Goal: Transaction & Acquisition: Book appointment/travel/reservation

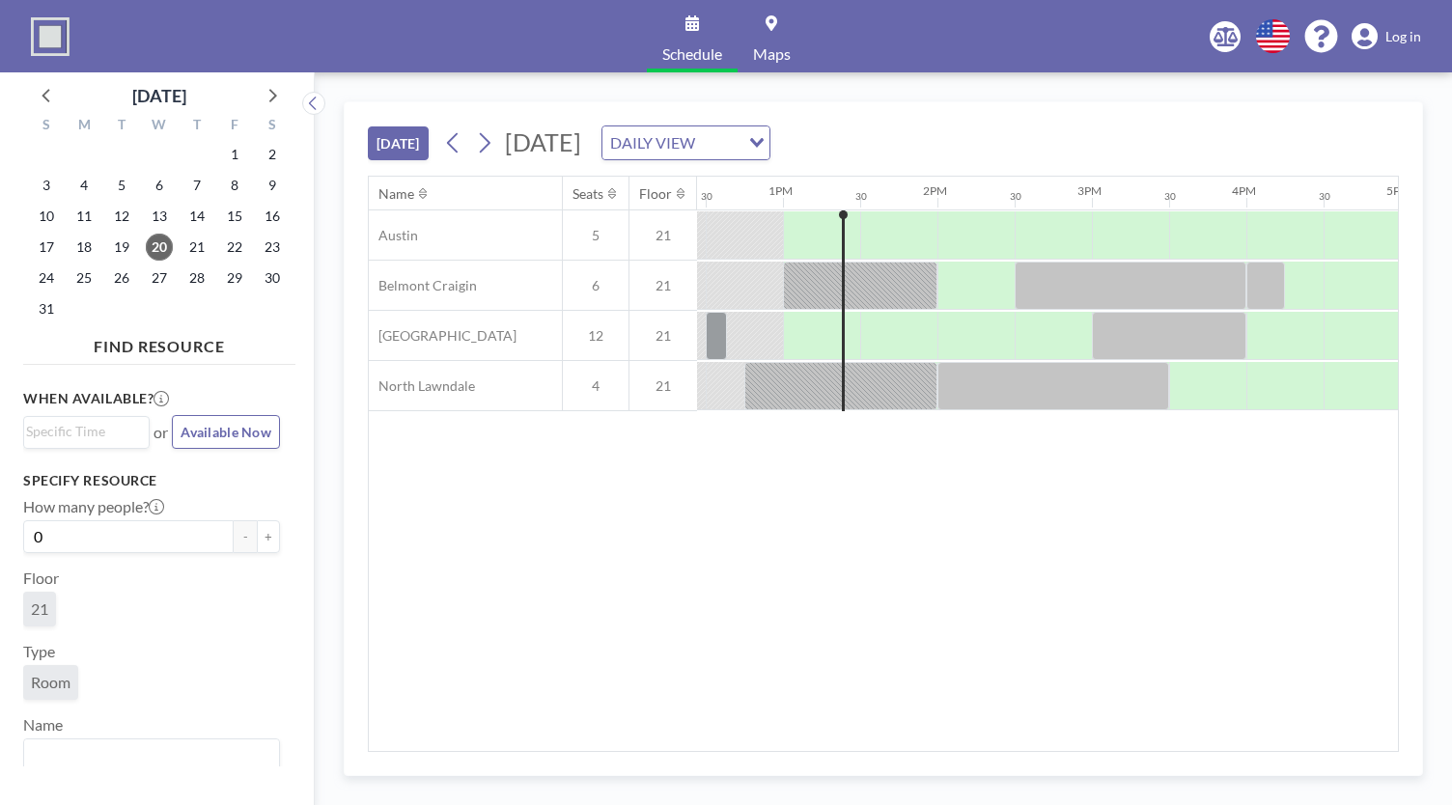
scroll to position [0, 1931]
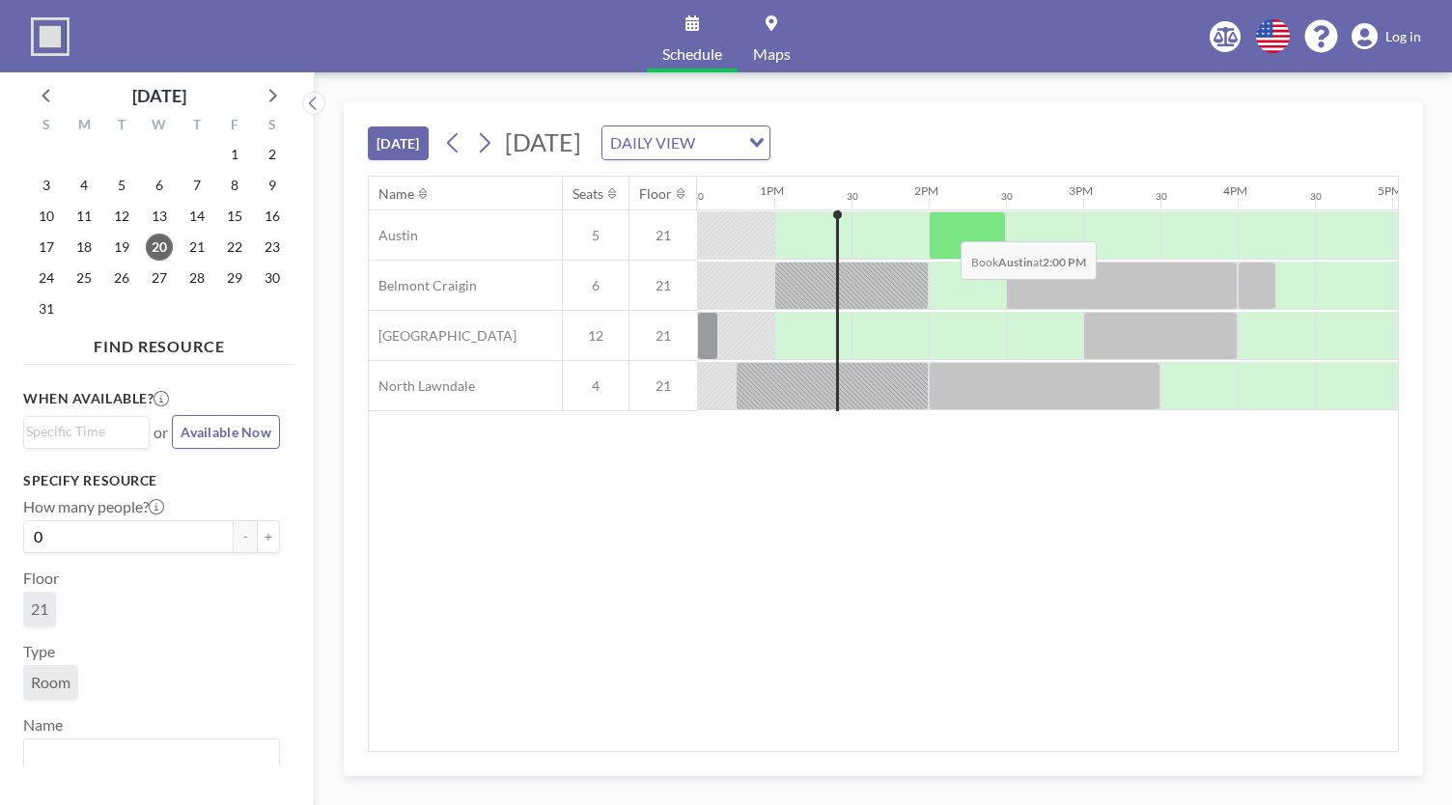
click at [945, 225] on div at bounding box center [967, 235] width 77 height 48
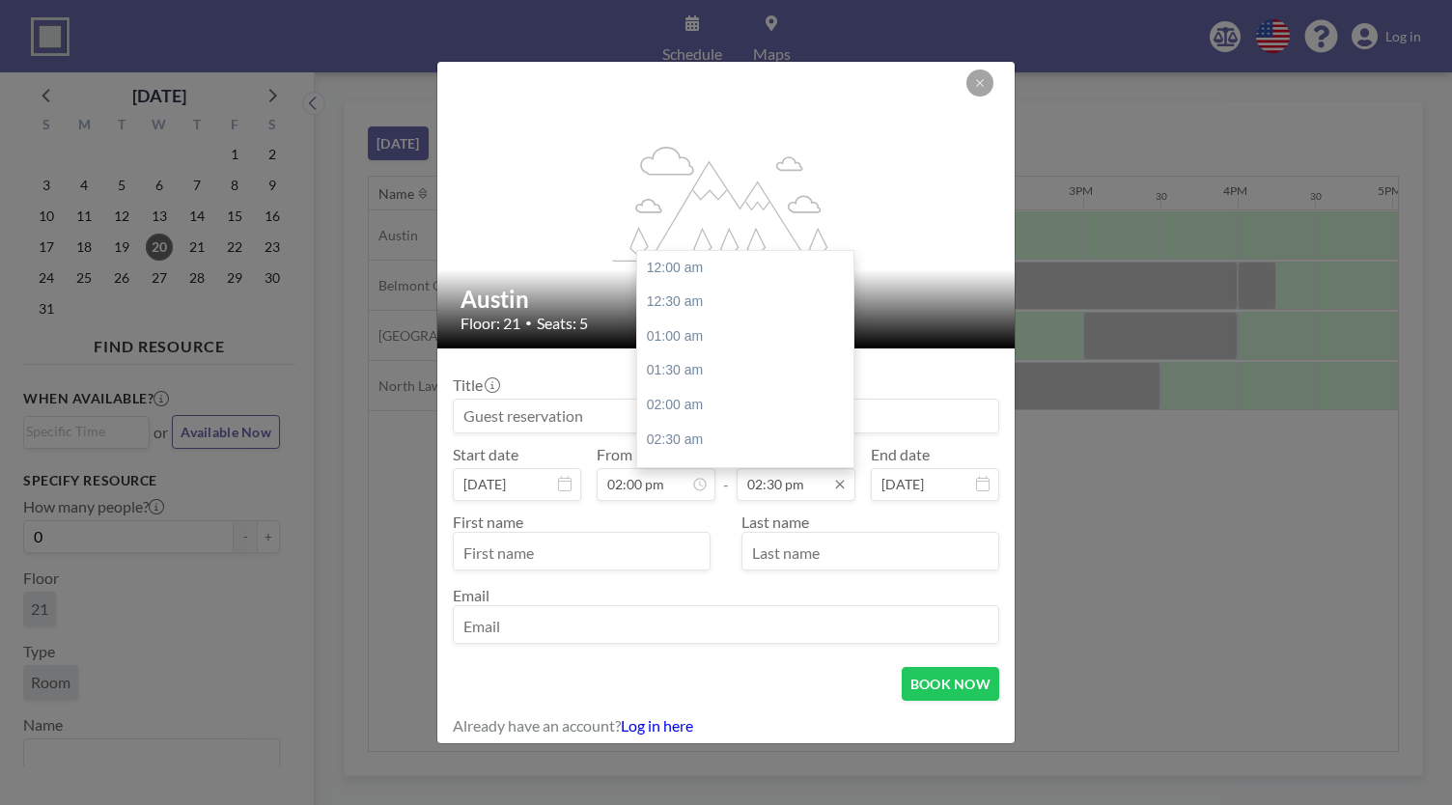
scroll to position [996, 0]
click at [762, 482] on input "02:30 pm" at bounding box center [796, 484] width 119 height 33
click at [692, 335] on div "03:30 pm" at bounding box center [750, 337] width 226 height 35
type input "03:30 pm"
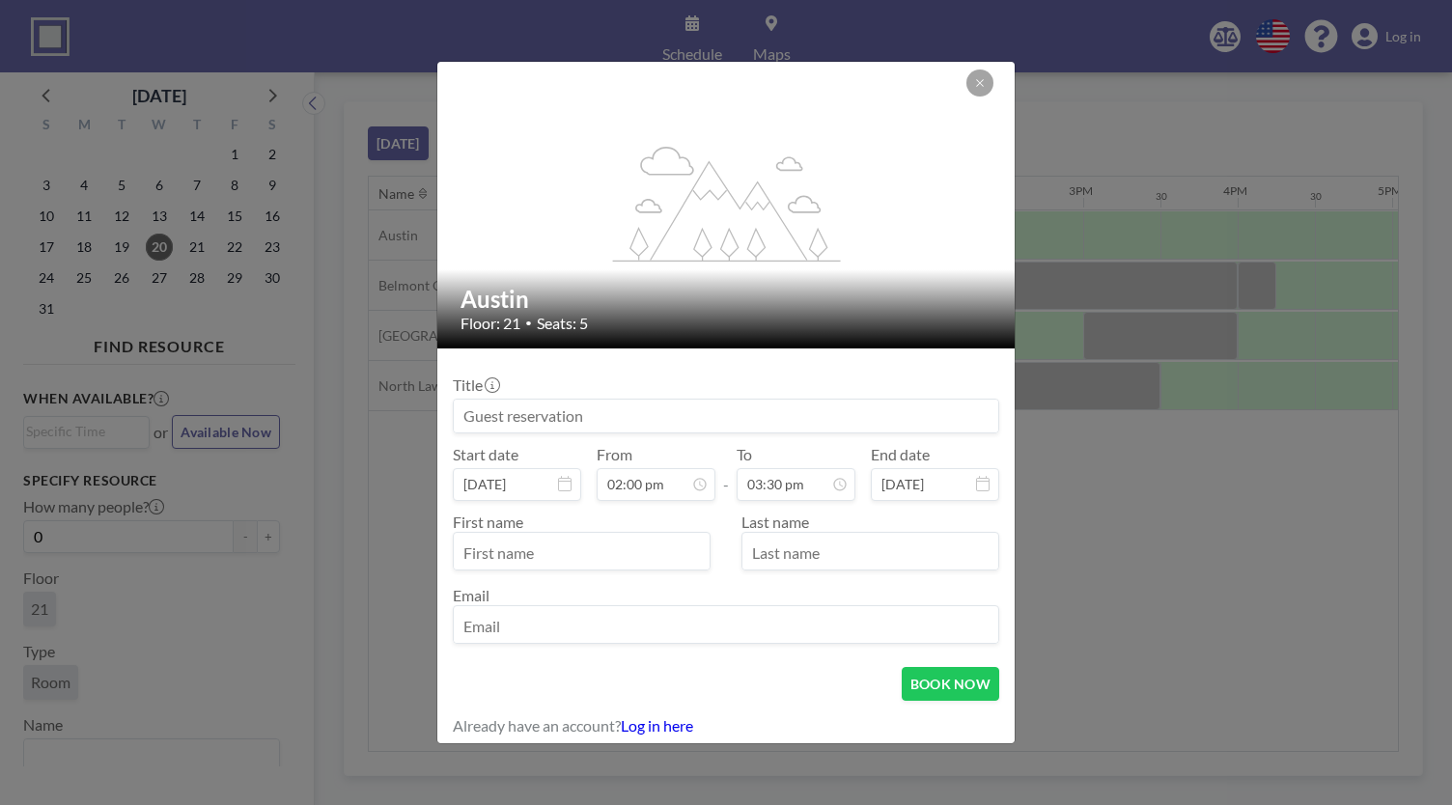
scroll to position [35, 0]
click at [593, 434] on div "Title Start date [DATE] From 02:00 pm - To 03:30 pm End date [DATE] First name …" at bounding box center [726, 508] width 546 height 288
click at [581, 421] on input at bounding box center [726, 416] width 544 height 33
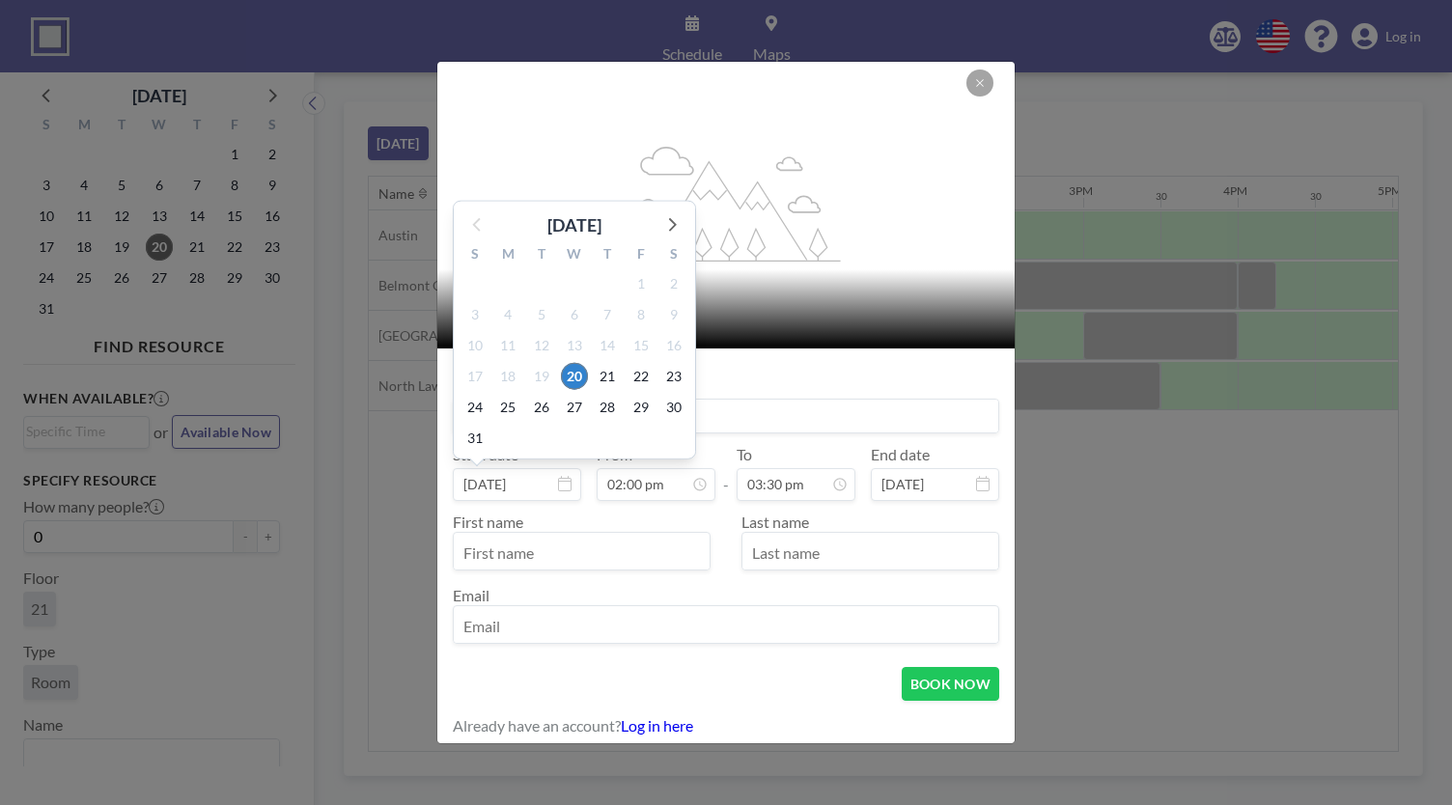
type input "meetings"
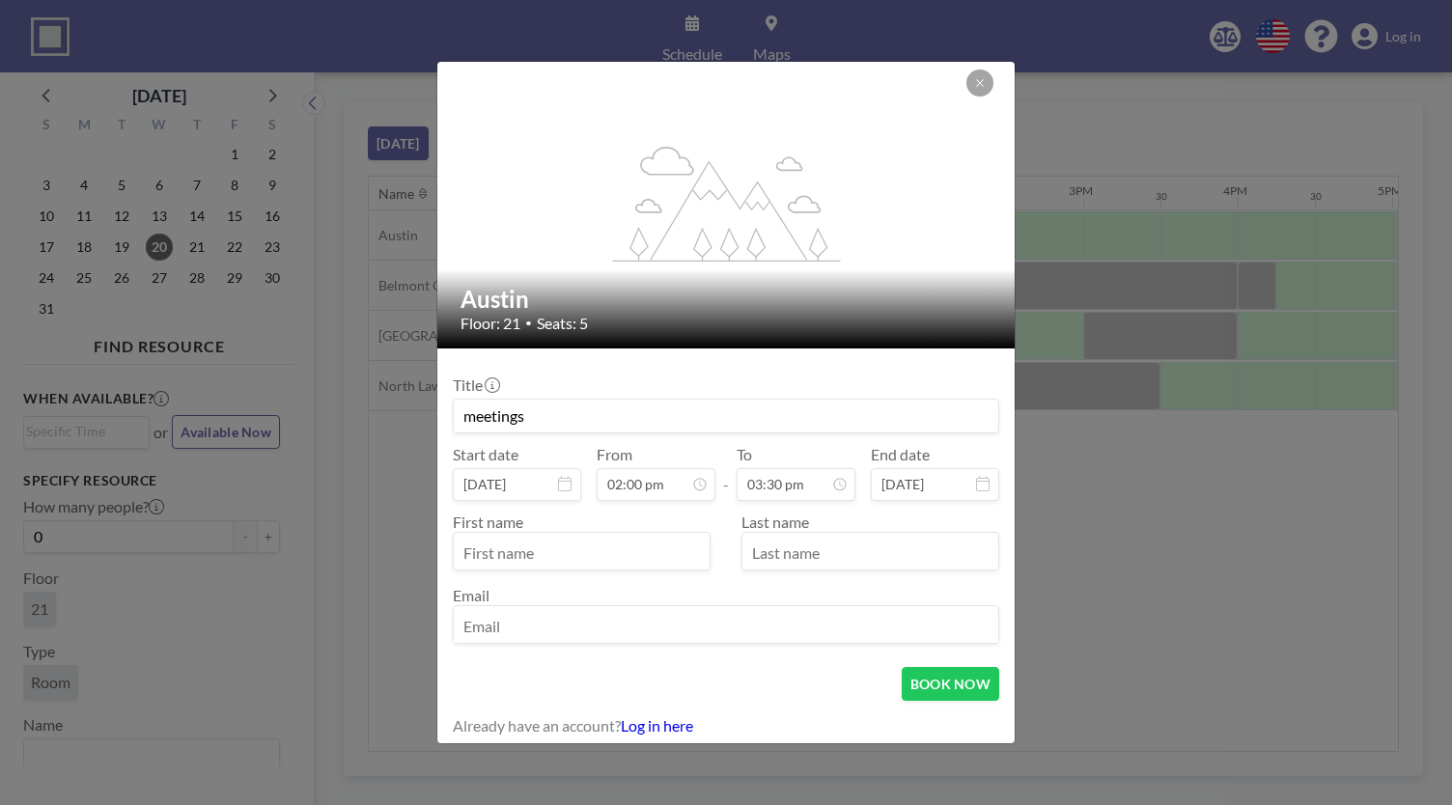
click at [506, 559] on input "text" at bounding box center [582, 553] width 256 height 33
type input "miles"
type input "[PERSON_NAME]"
type input "[EMAIL_ADDRESS][DOMAIN_NAME]"
click at [943, 679] on button "BOOK NOW" at bounding box center [950, 684] width 97 height 34
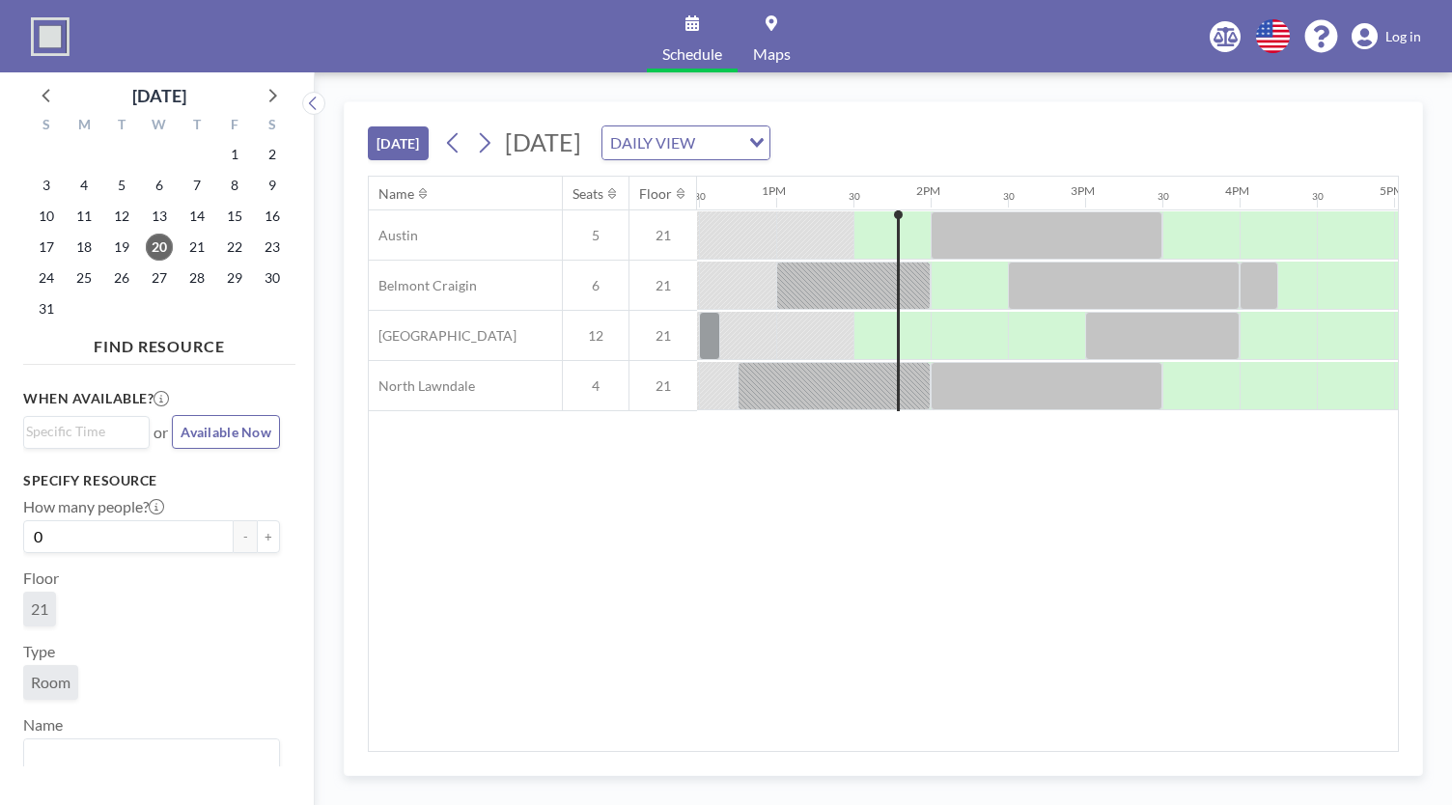
scroll to position [0, 1931]
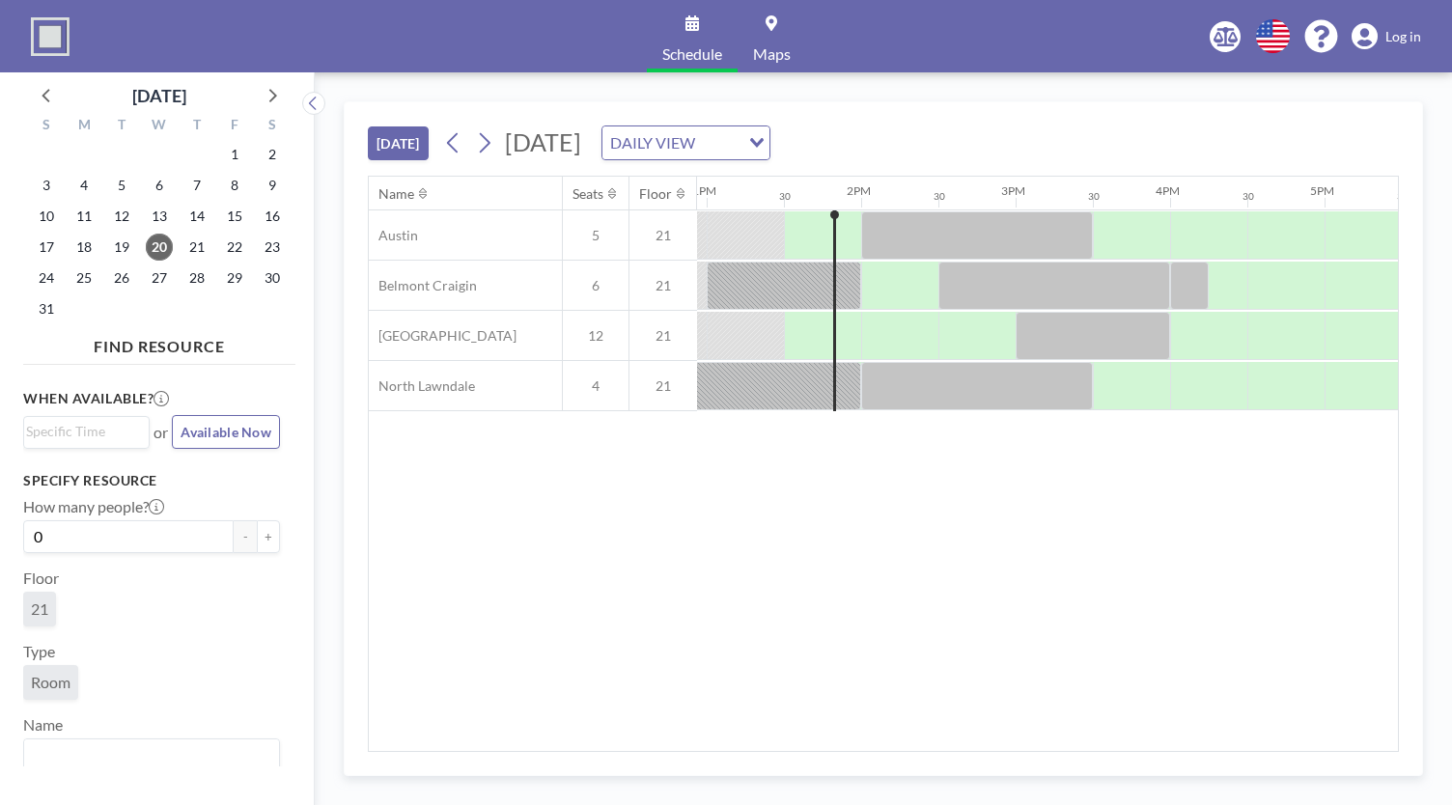
scroll to position [0, 2008]
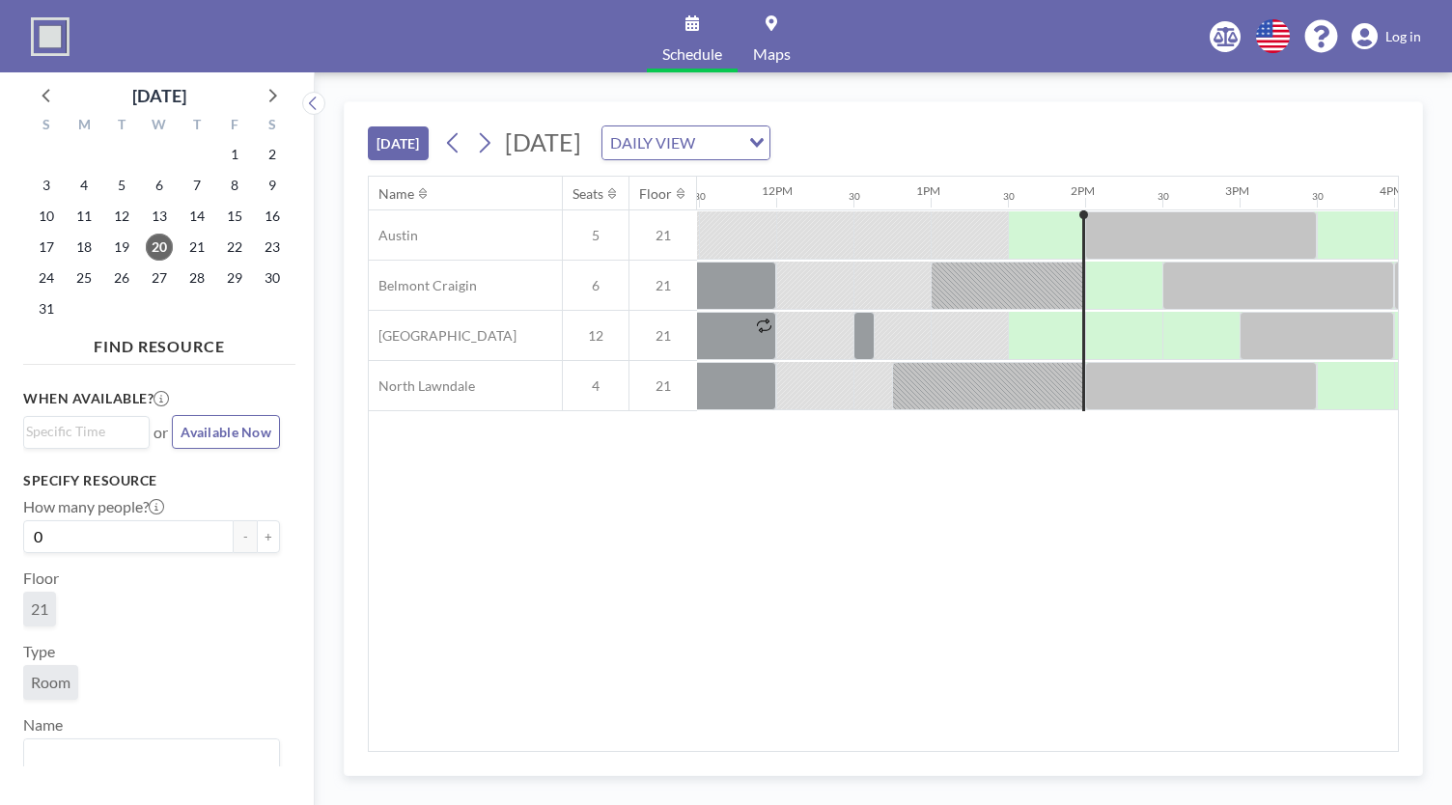
scroll to position [0, 2008]
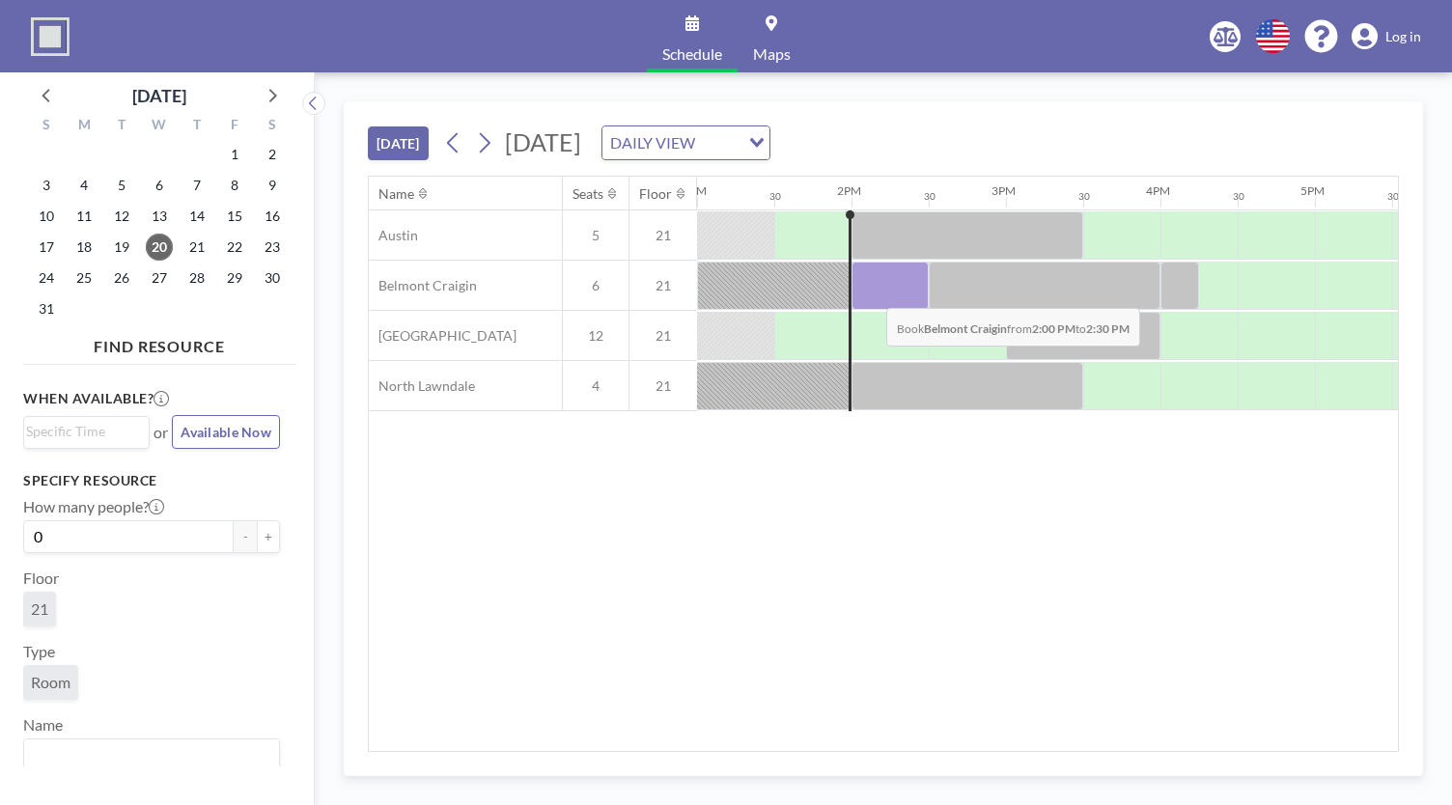
click at [871, 292] on div at bounding box center [889, 286] width 77 height 48
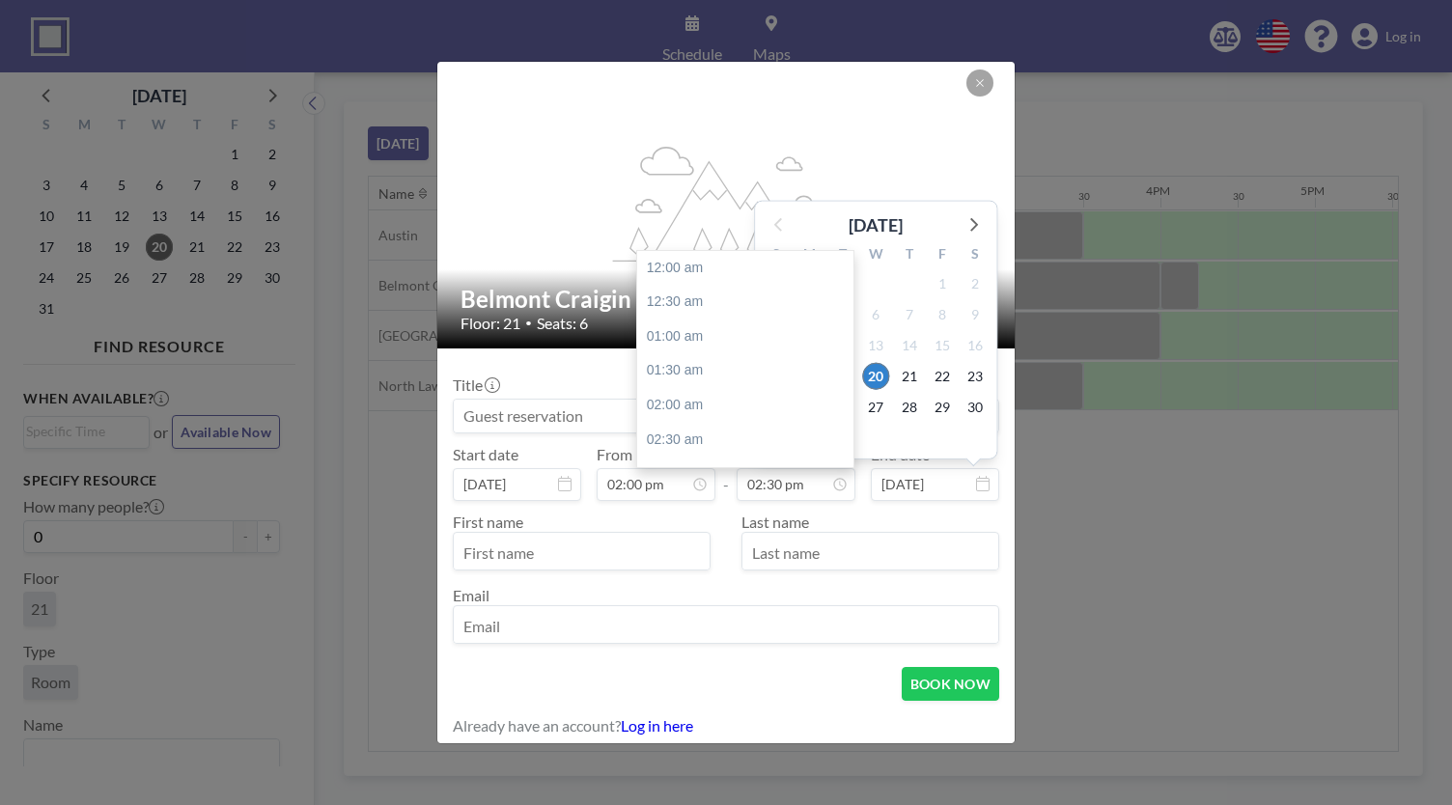
scroll to position [996, 0]
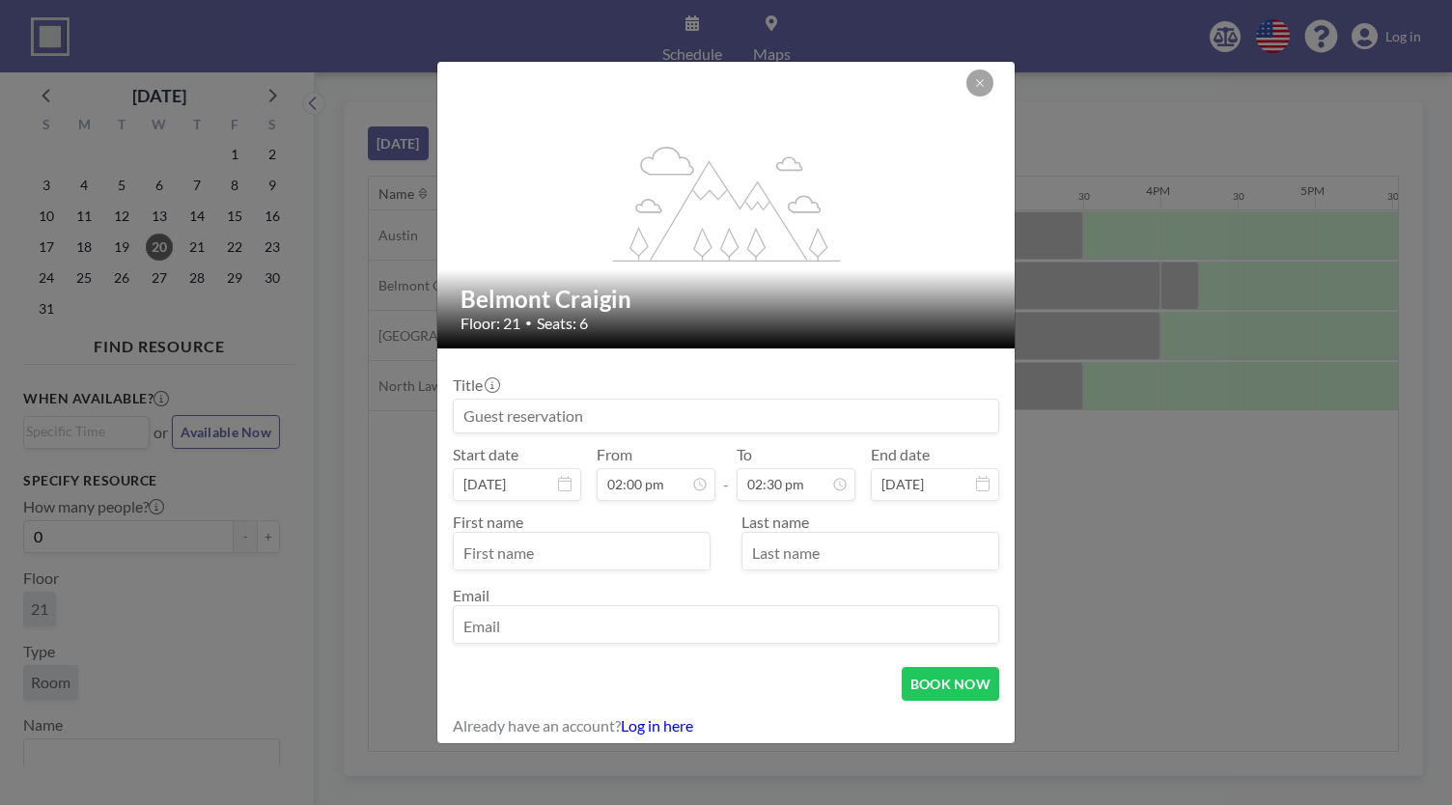
click at [558, 420] on input at bounding box center [726, 416] width 544 height 33
type input "meeting"
click at [558, 552] on input "text" at bounding box center [582, 553] width 256 height 33
type input "m"
click at [980, 88] on icon at bounding box center [980, 83] width 12 height 12
